Goal: Find specific page/section: Find specific page/section

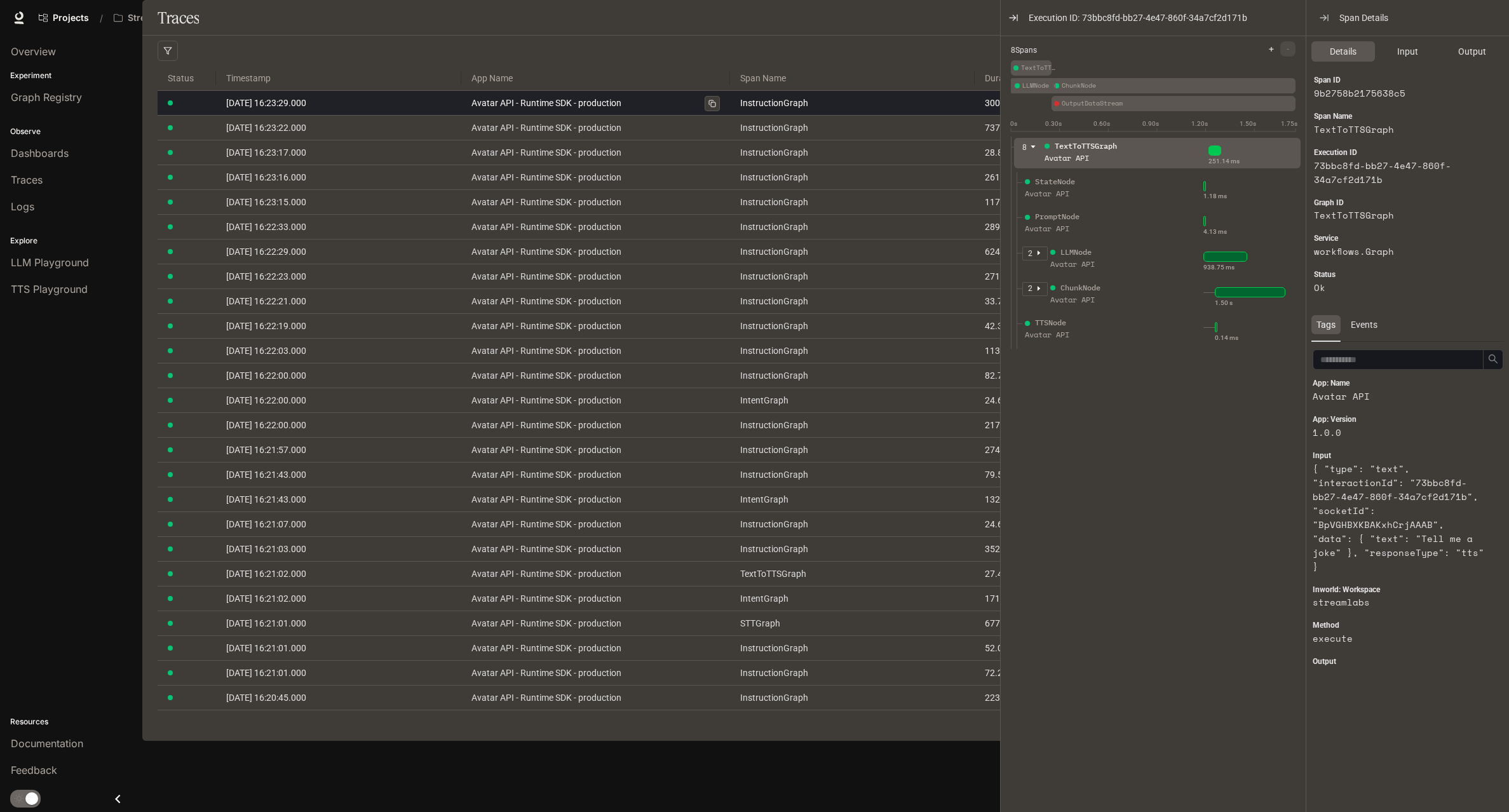
click at [559, 110] on link "Avatar API - Runtime SDK - production" at bounding box center [596, 103] width 249 height 14
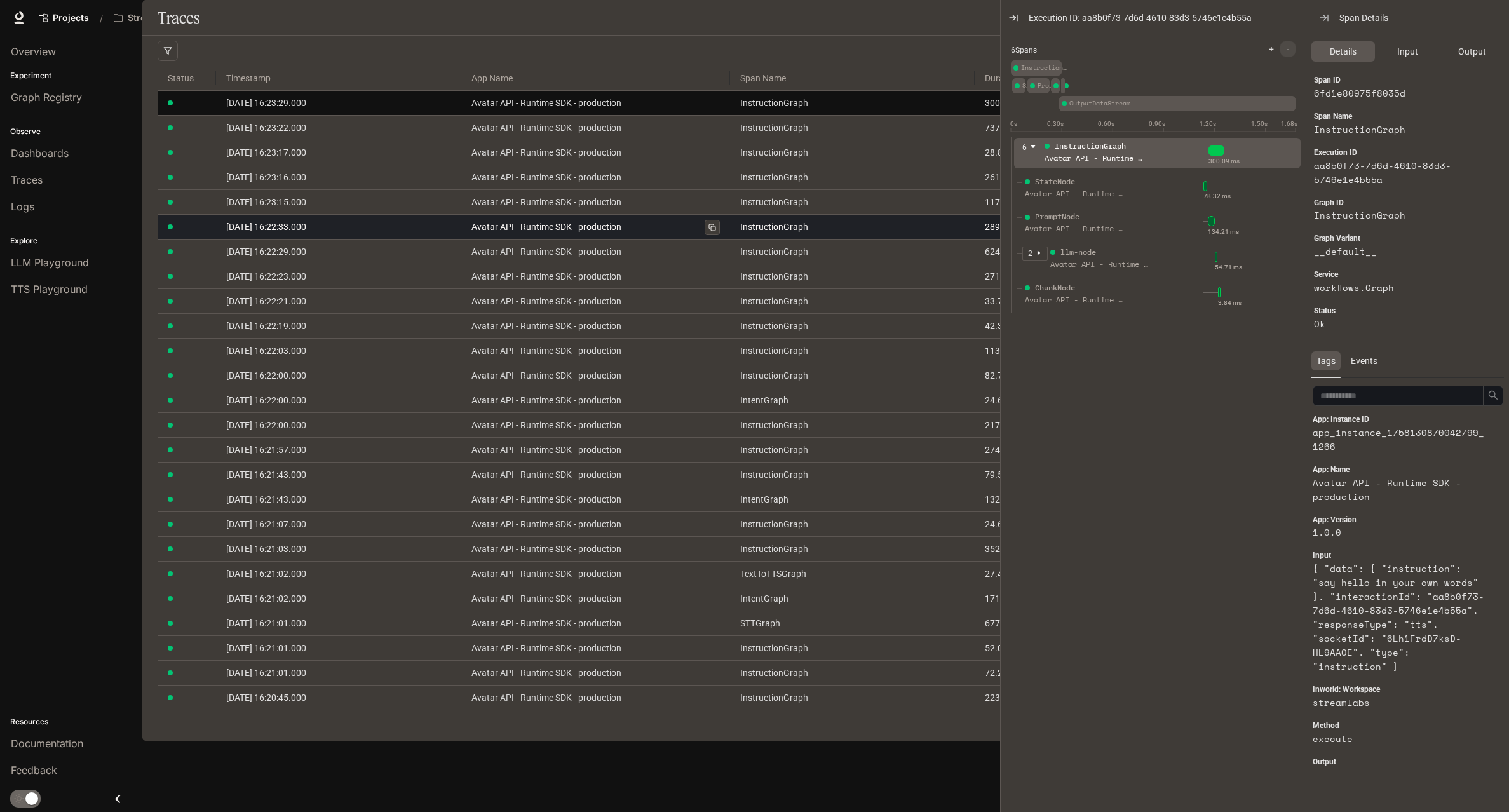
click at [581, 234] on link "Avatar API - Runtime SDK - production" at bounding box center [596, 227] width 249 height 14
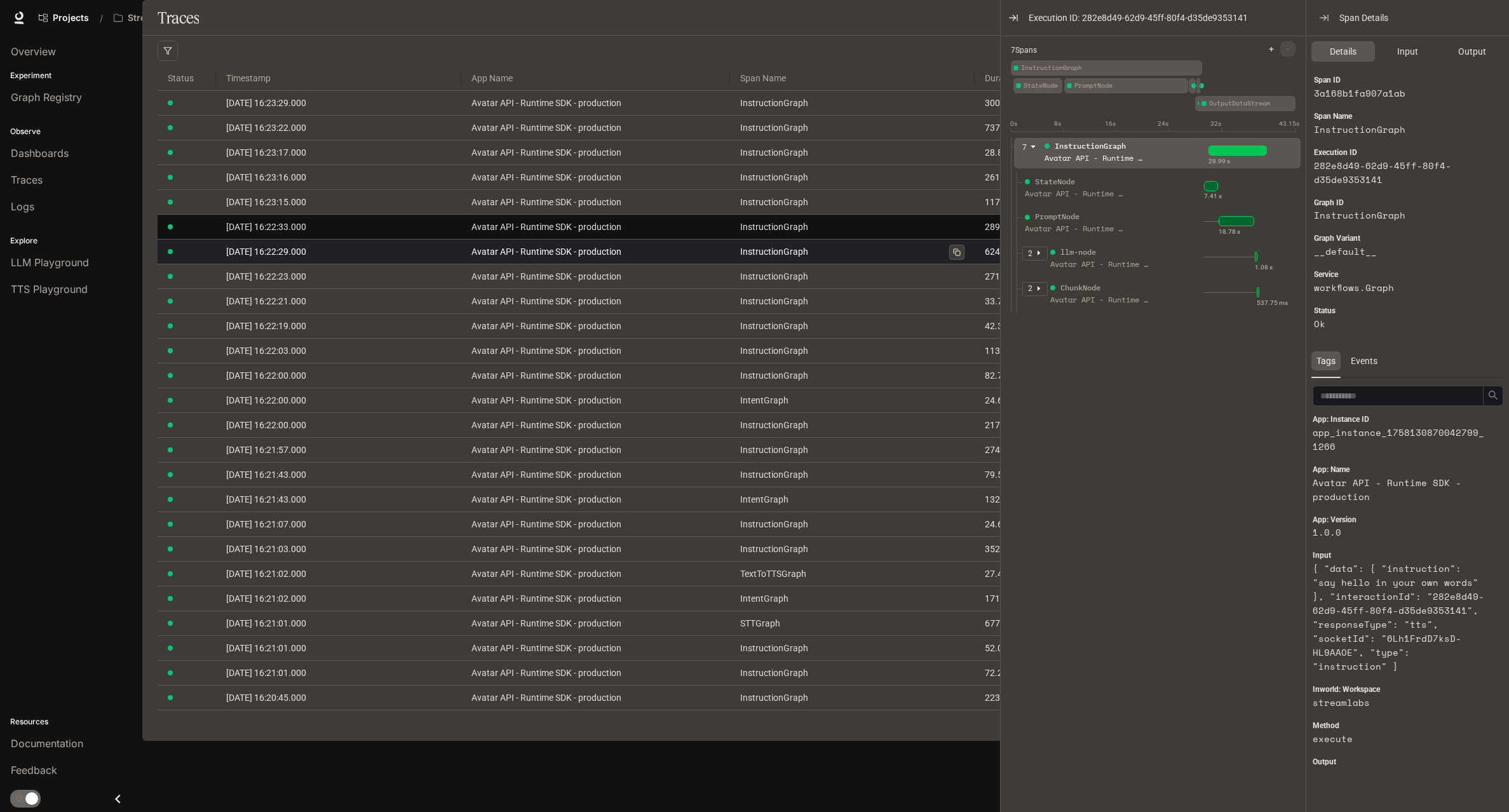
click at [959, 256] on icon at bounding box center [957, 252] width 8 height 8
click at [958, 256] on icon at bounding box center [957, 252] width 8 height 8
click at [869, 264] on td "InstructionGraph" at bounding box center [852, 252] width 244 height 25
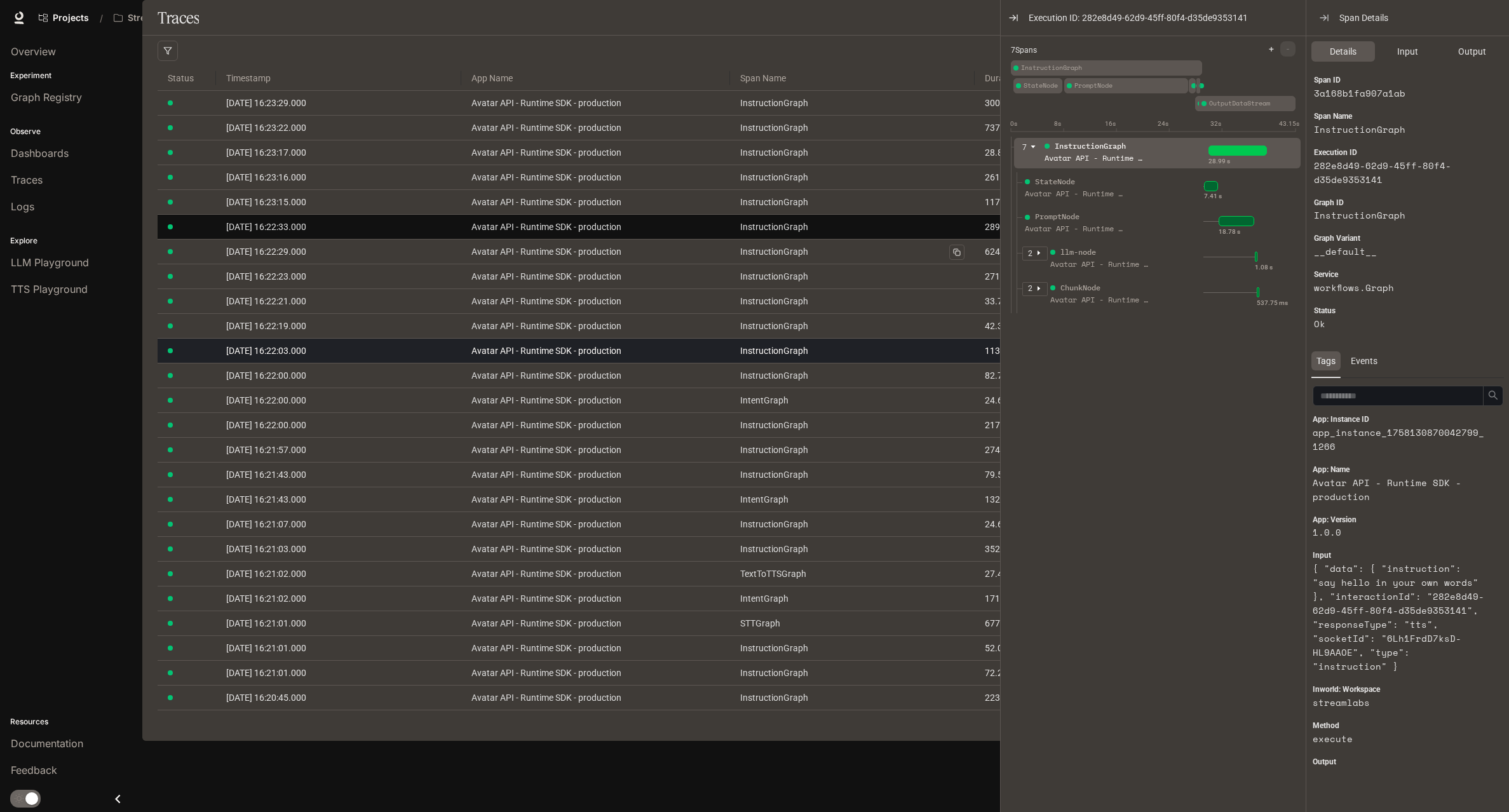
click at [876, 363] on td "InstructionGraph" at bounding box center [852, 351] width 244 height 25
click at [781, 358] on link "InstructionGraph" at bounding box center [852, 351] width 224 height 14
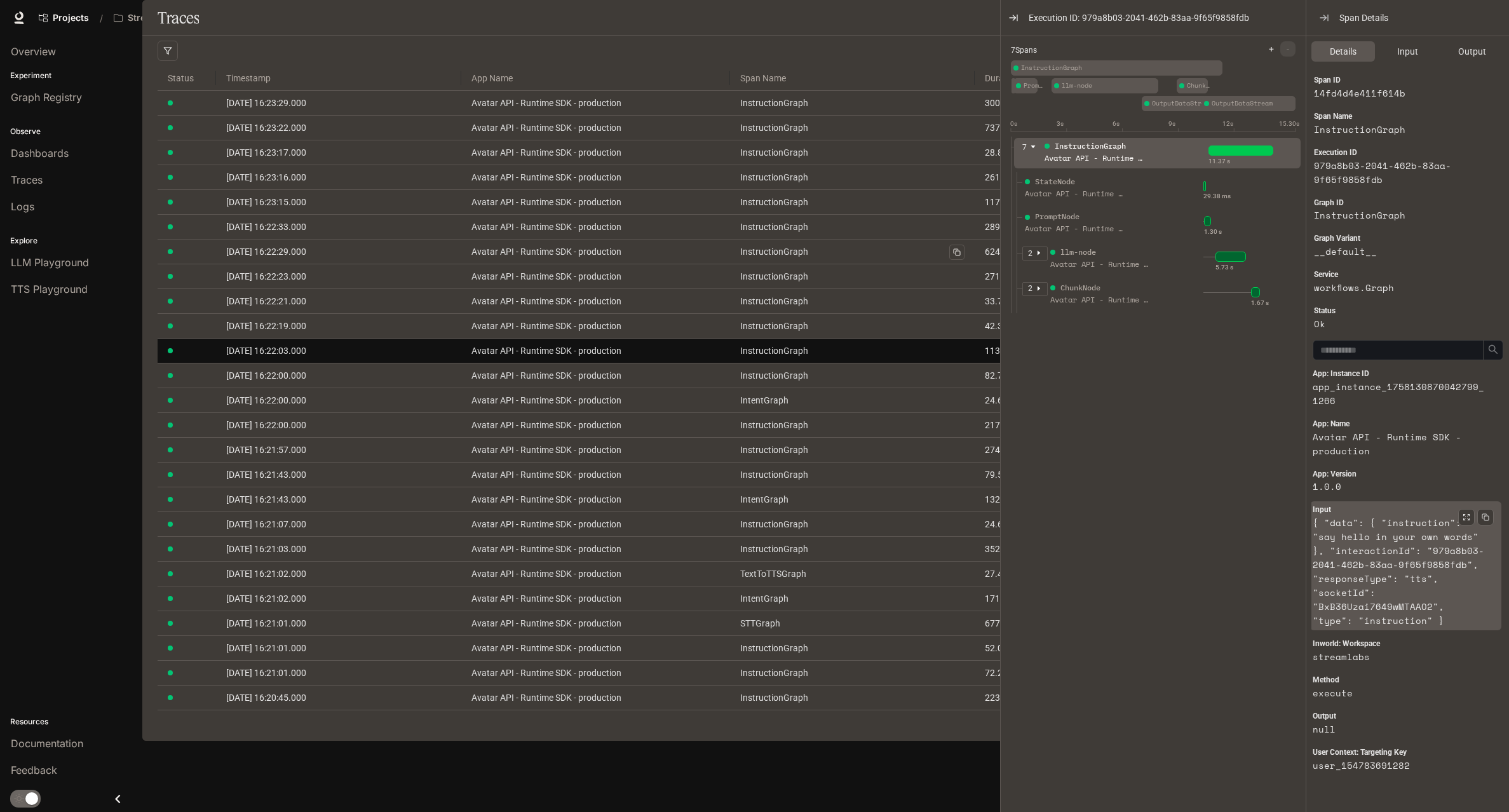
scroll to position [69, 0]
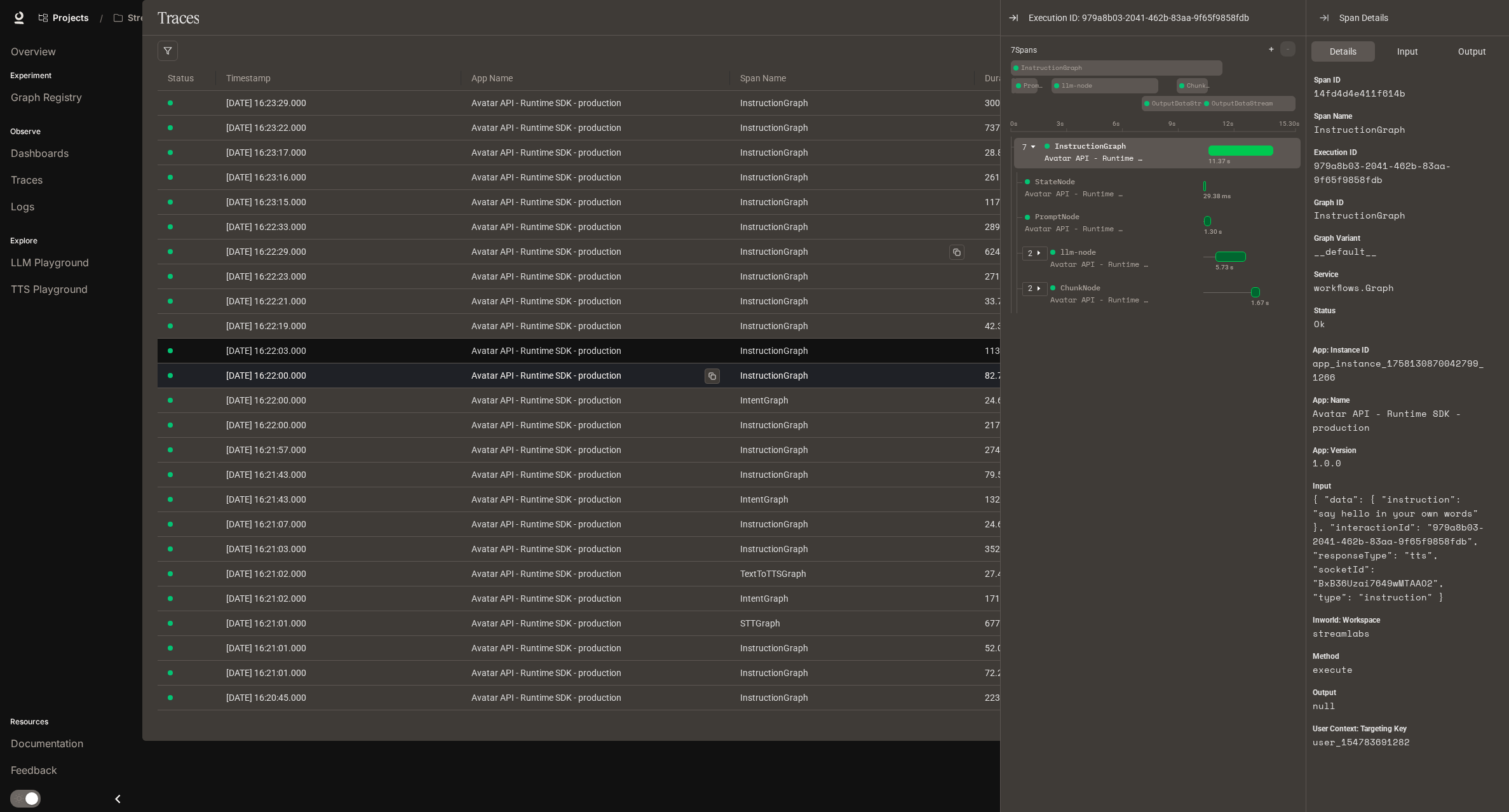
click at [558, 383] on link "Avatar API - Runtime SDK - production" at bounding box center [596, 376] width 249 height 14
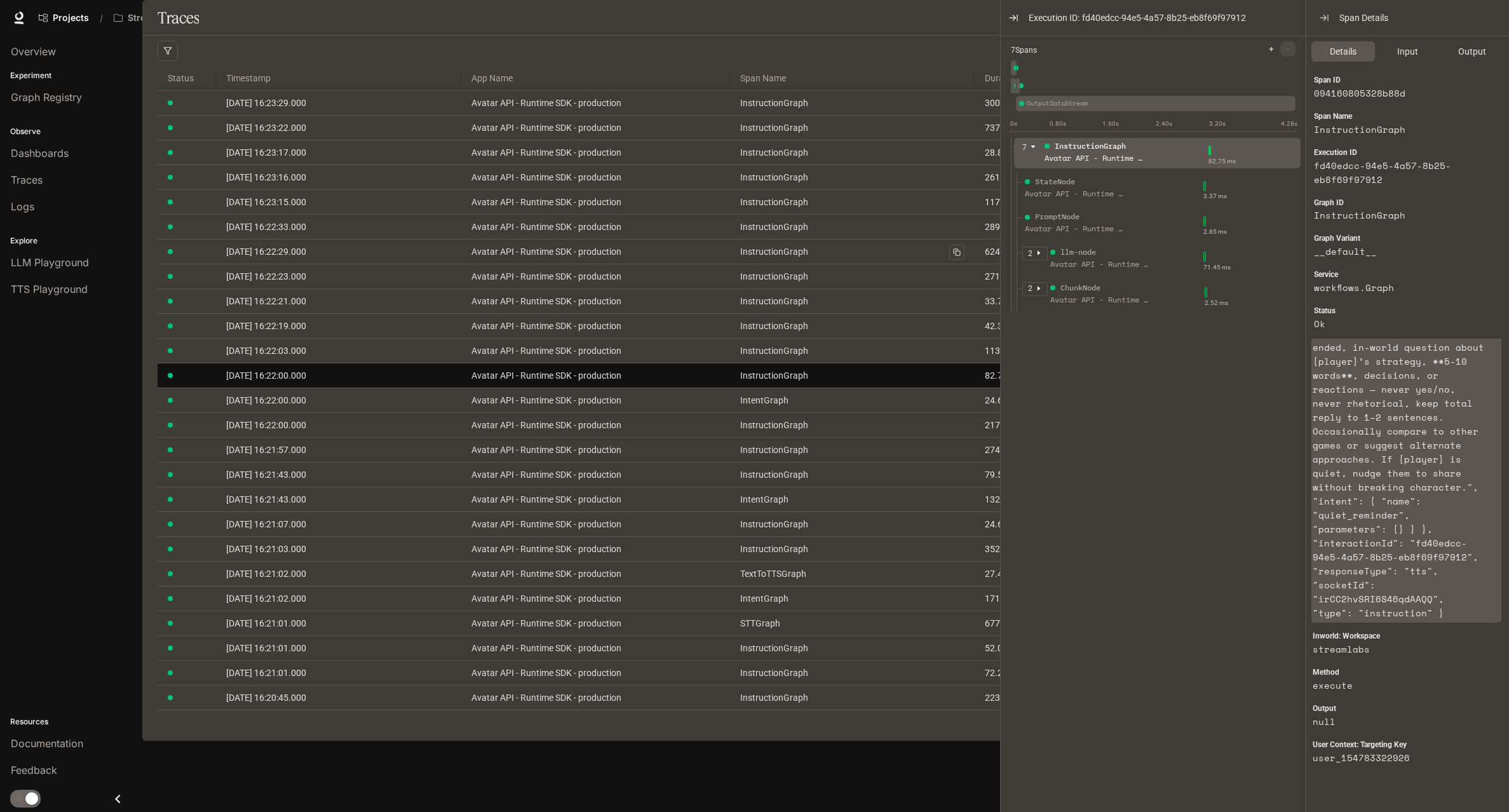
scroll to position [376, 0]
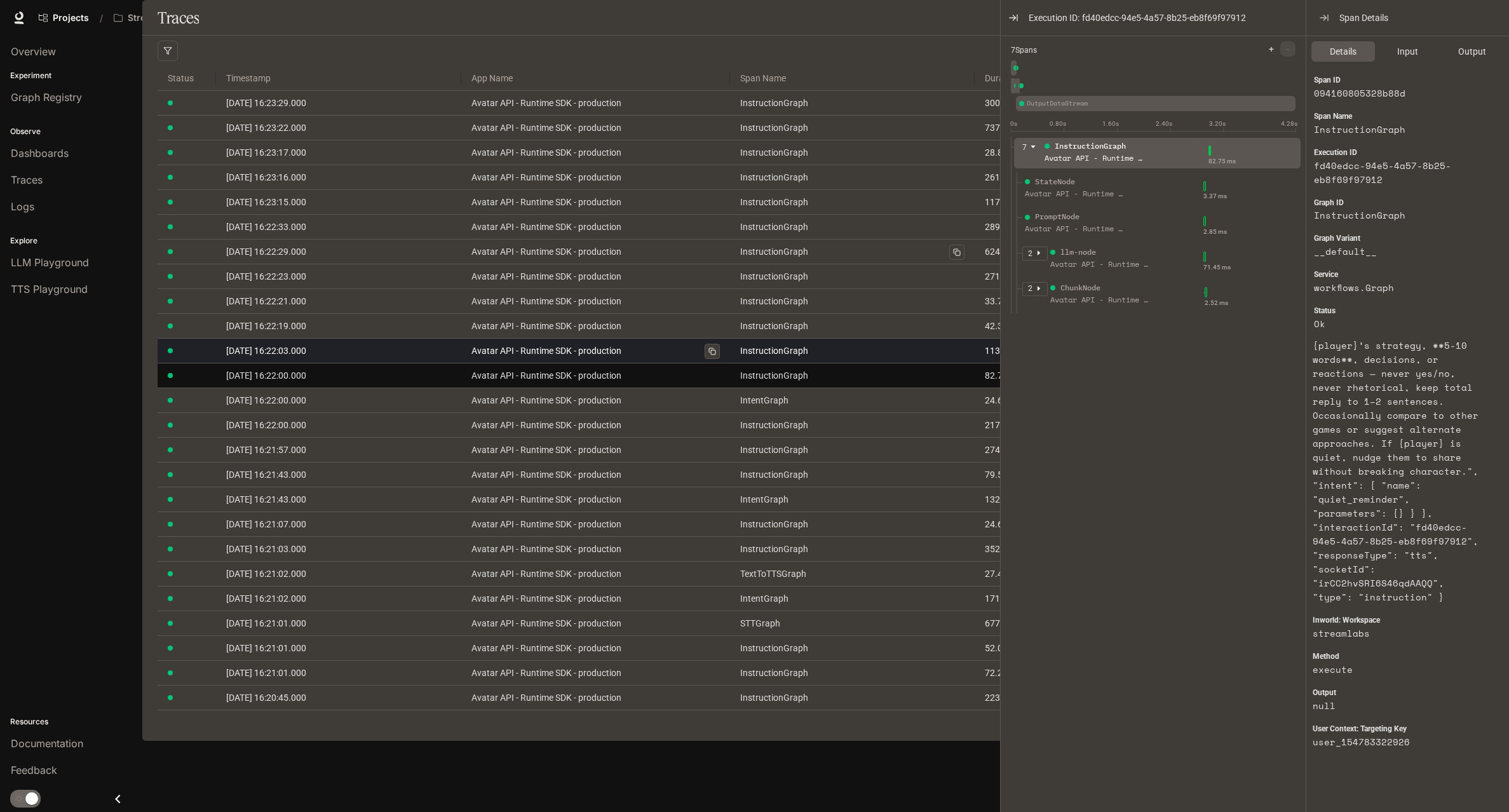
click at [597, 358] on link "Avatar API - Runtime SDK - production" at bounding box center [596, 351] width 249 height 14
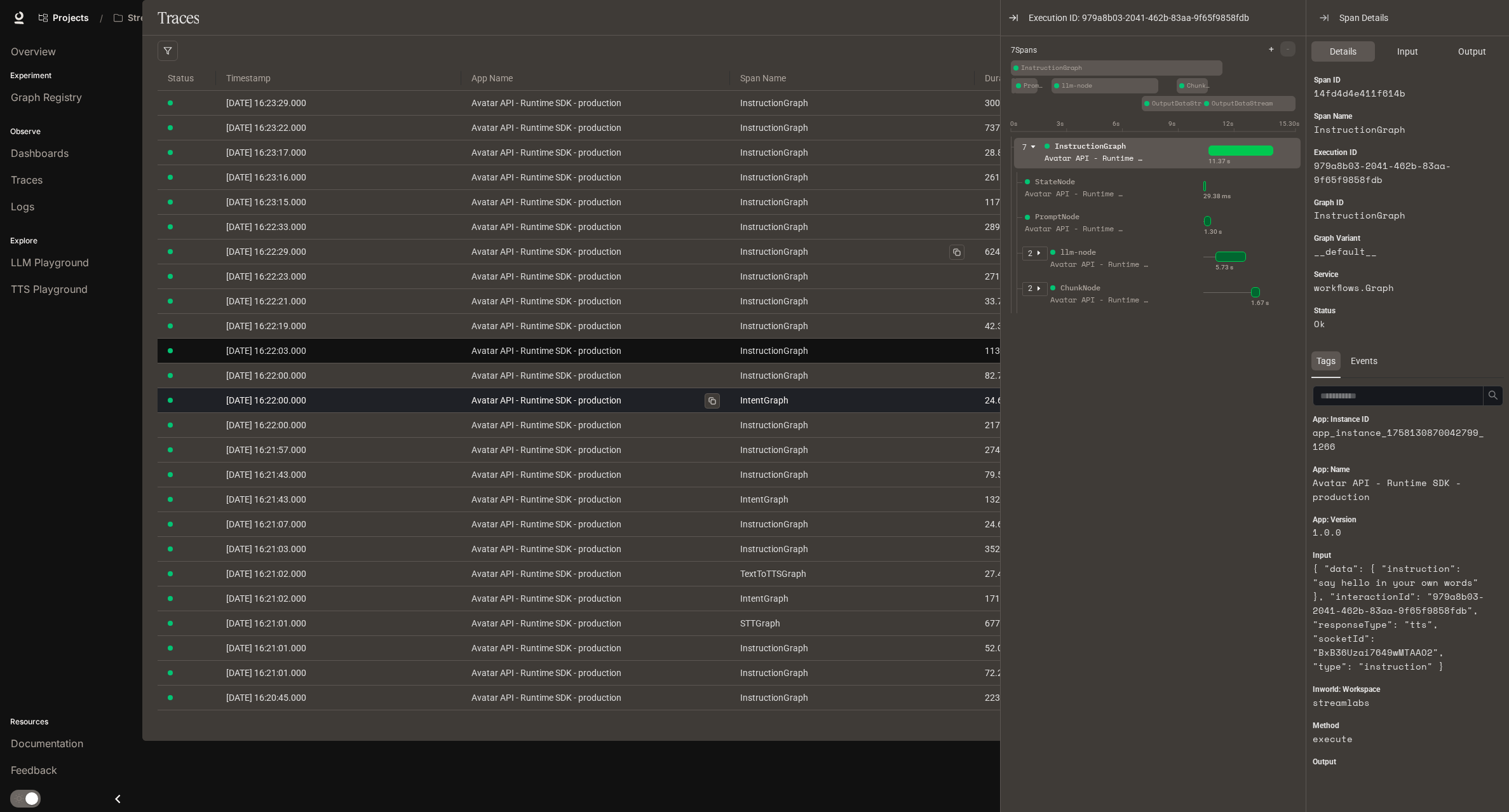
click at [585, 407] on link "Avatar API - Runtime SDK - production" at bounding box center [596, 401] width 249 height 14
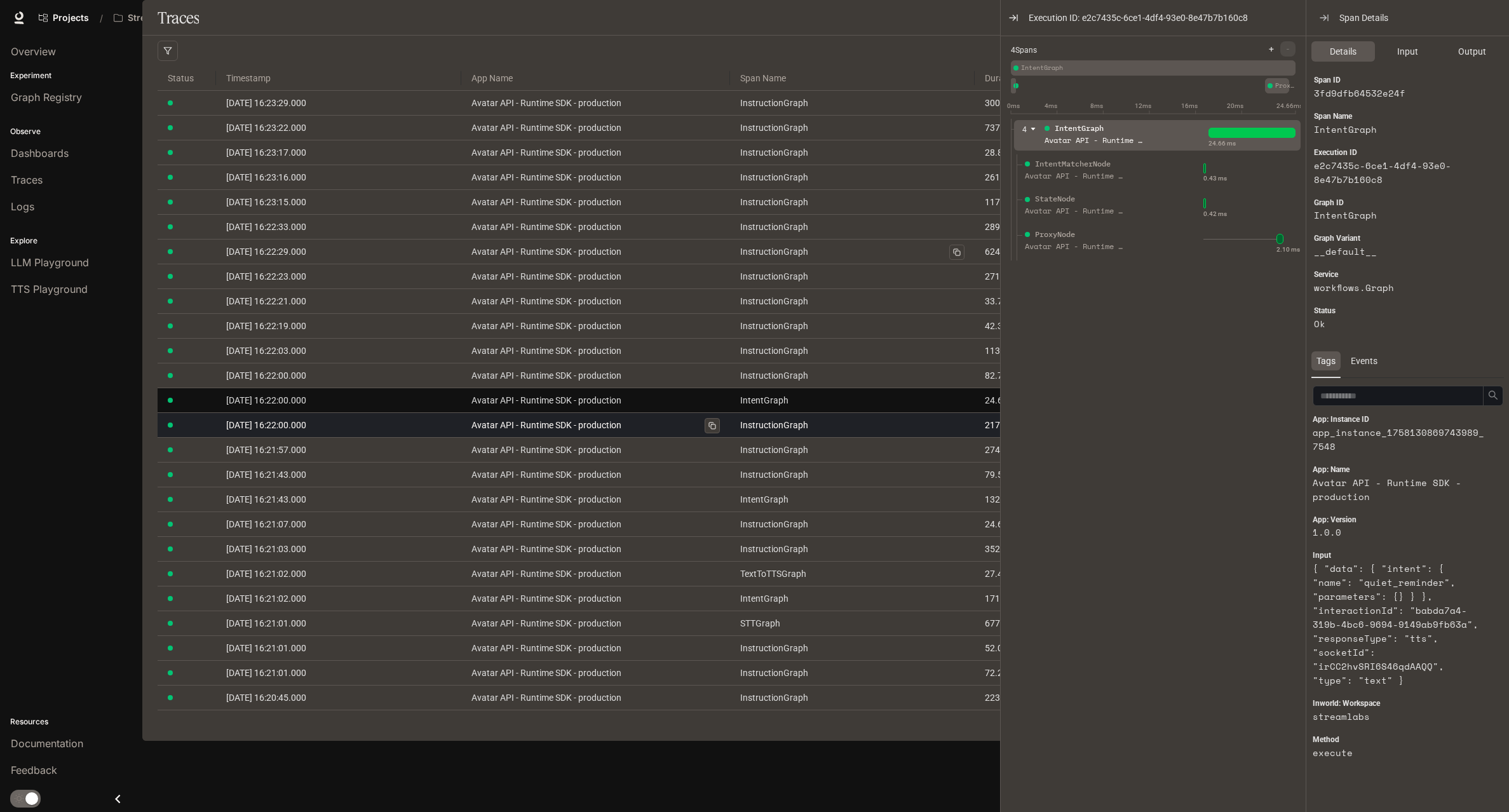
click at [586, 432] on link "Avatar API - Runtime SDK - production" at bounding box center [596, 425] width 249 height 14
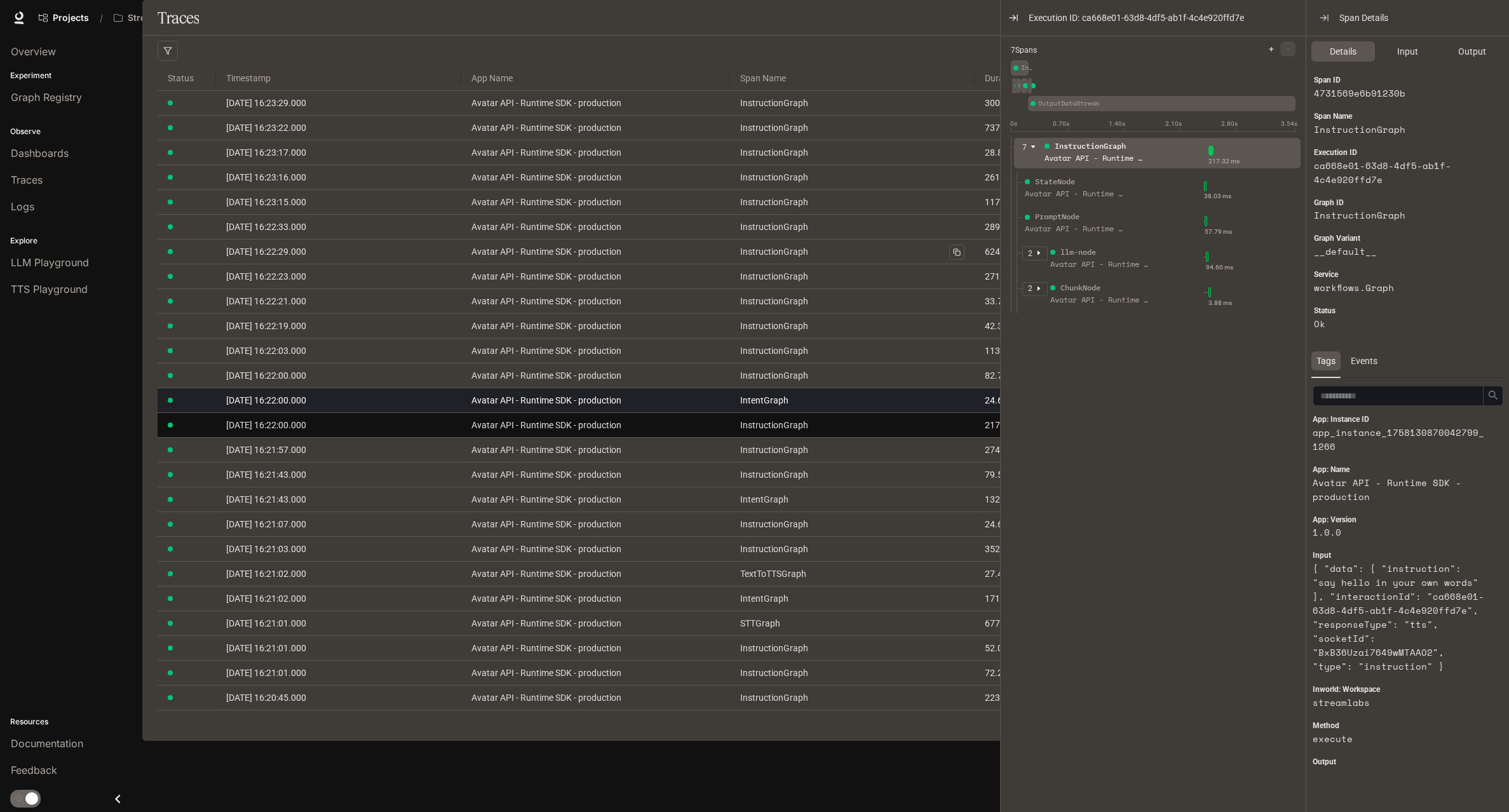
click at [588, 413] on td "Avatar API - Runtime SDK - production" at bounding box center [596, 401] width 269 height 25
click at [587, 407] on link "Avatar API - Runtime SDK - production" at bounding box center [596, 401] width 249 height 14
